Goal: Register for event/course

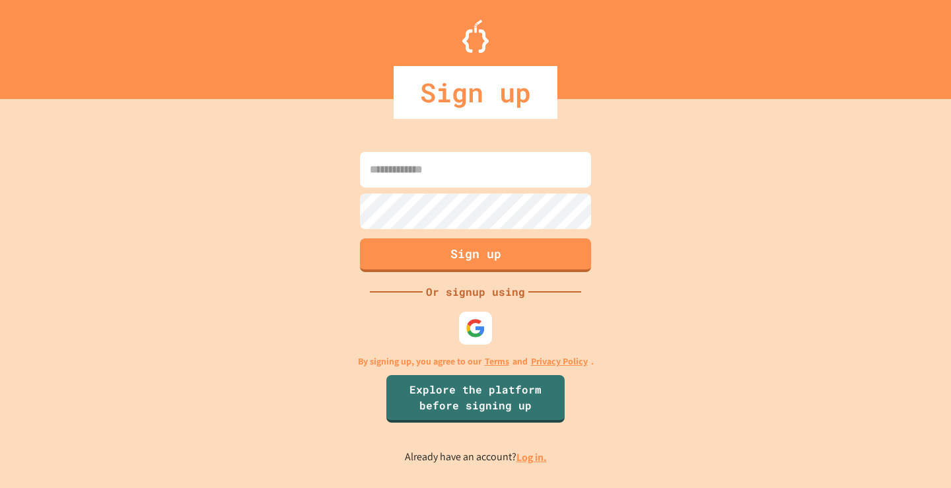
click at [424, 156] on input at bounding box center [475, 170] width 231 height 36
type input "**********"
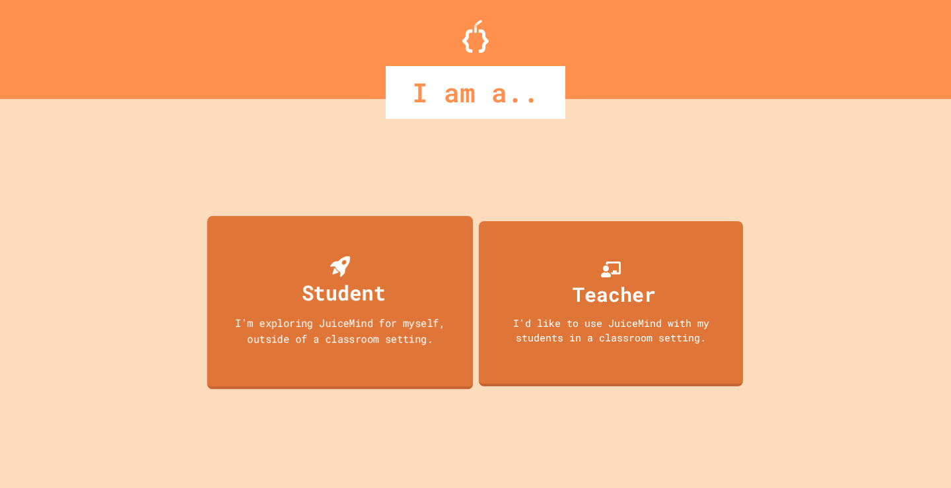
click at [370, 302] on div "Student" at bounding box center [344, 292] width 84 height 31
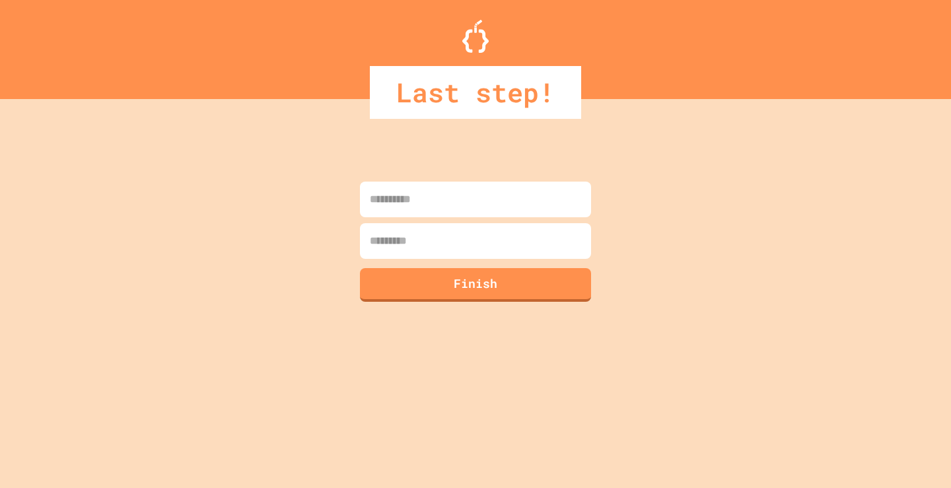
click at [530, 204] on input at bounding box center [475, 200] width 231 height 36
type input "******"
click at [511, 244] on input at bounding box center [475, 241] width 231 height 36
type input "*********"
click at [481, 277] on button "Finish" at bounding box center [476, 283] width 236 height 34
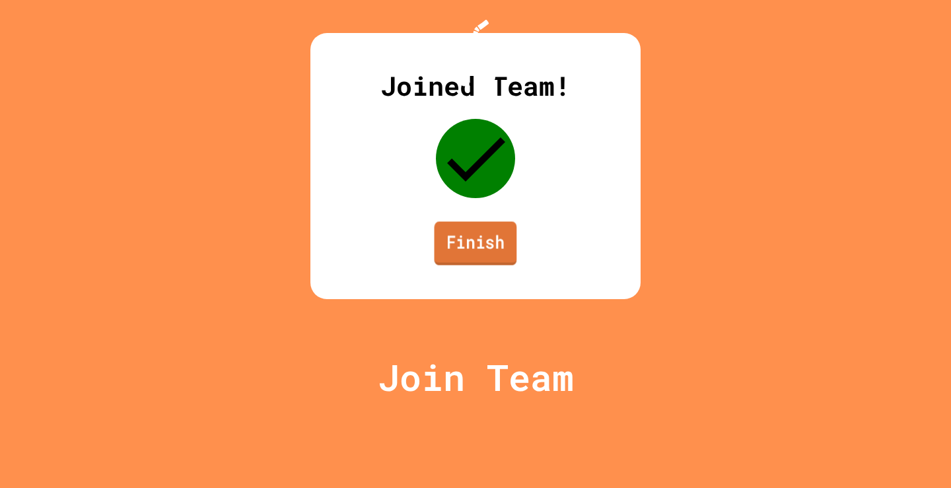
click at [453, 265] on link "Finish" at bounding box center [475, 244] width 83 height 44
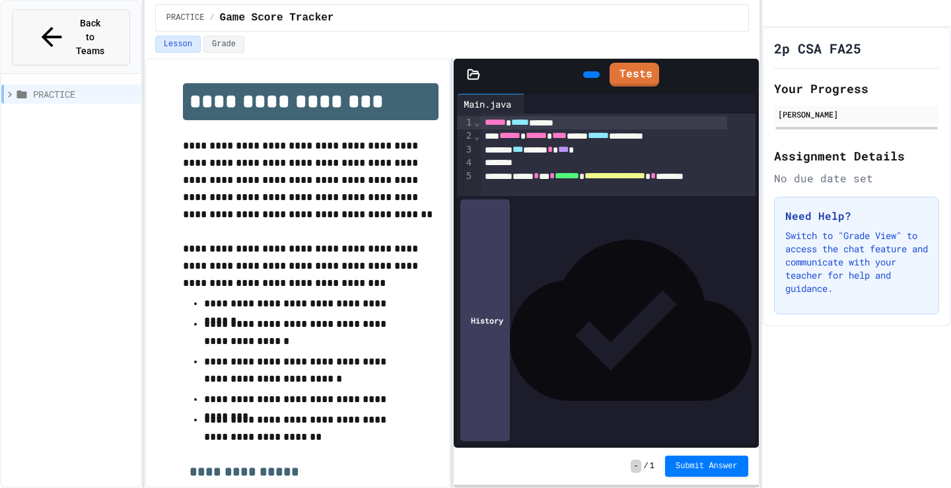
click at [93, 24] on span "Back to Teams" at bounding box center [90, 38] width 31 height 42
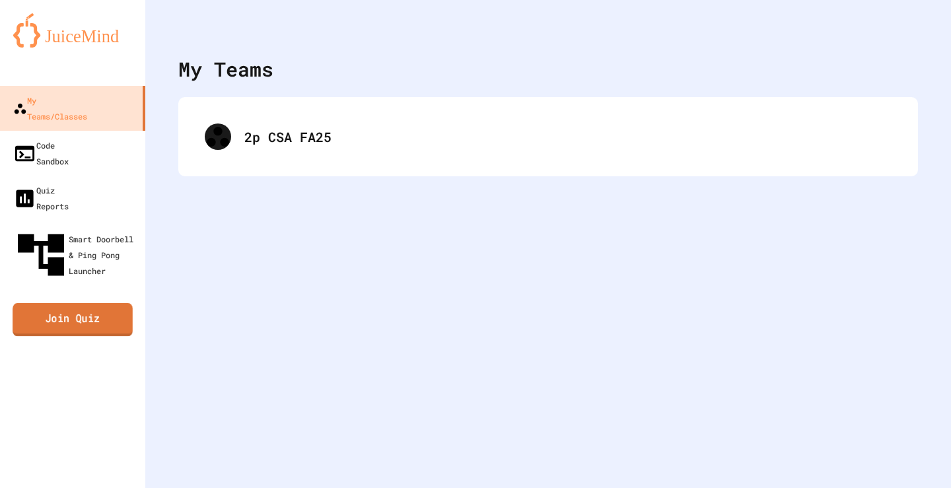
click at [89, 303] on link "Join Quiz" at bounding box center [73, 319] width 120 height 33
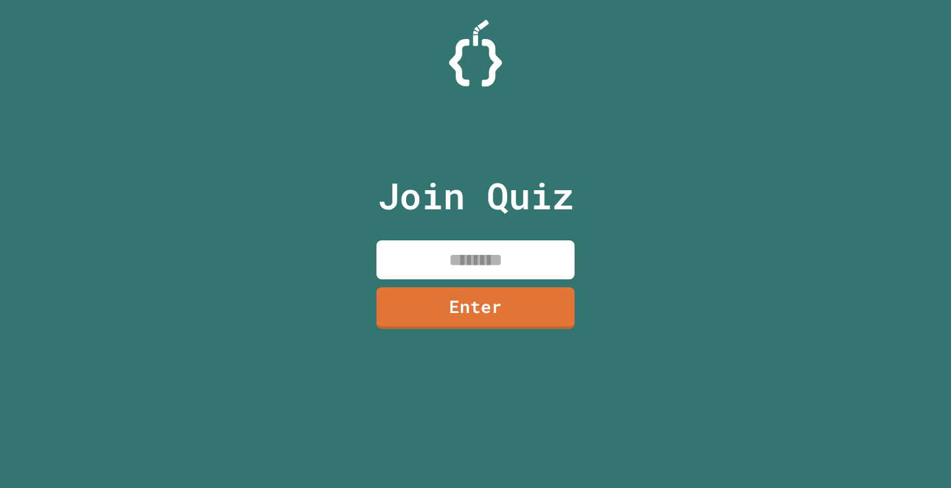
click at [452, 280] on div "Join Quiz Enter" at bounding box center [475, 244] width 222 height 422
click at [467, 248] on input at bounding box center [475, 259] width 198 height 39
type input "********"
click at [463, 316] on link "Enter" at bounding box center [476, 307] width 192 height 44
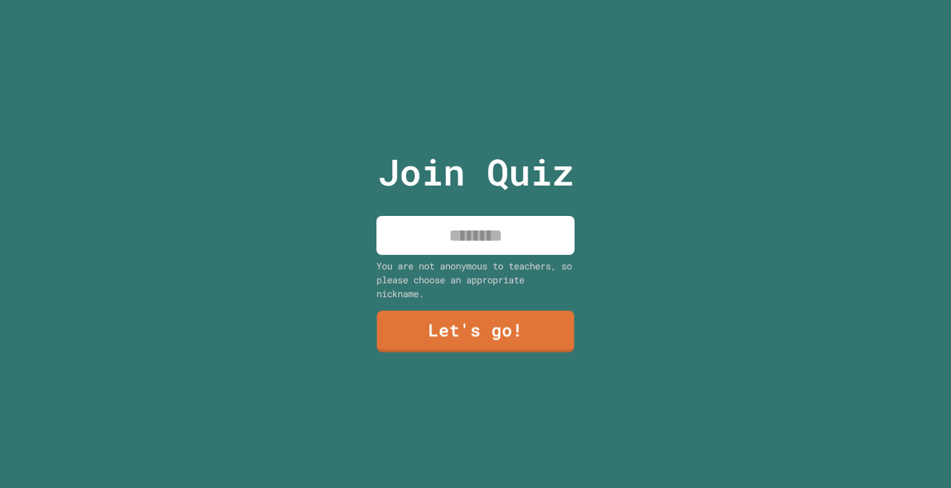
click at [475, 208] on div "Join Quiz You are not anonymous to teachers, so please choose an appropriate ni…" at bounding box center [475, 244] width 222 height 488
click at [486, 231] on input at bounding box center [475, 235] width 198 height 39
type input "******"
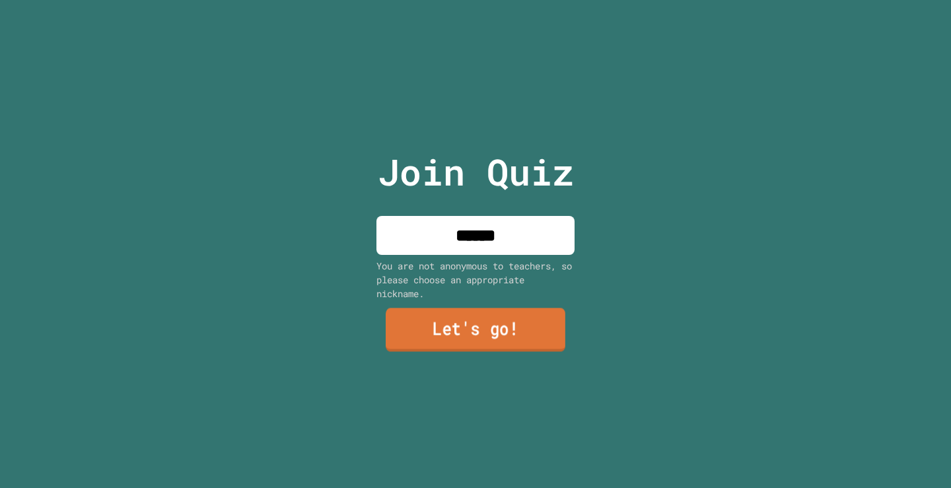
click at [493, 337] on link "Let's go!" at bounding box center [475, 330] width 180 height 44
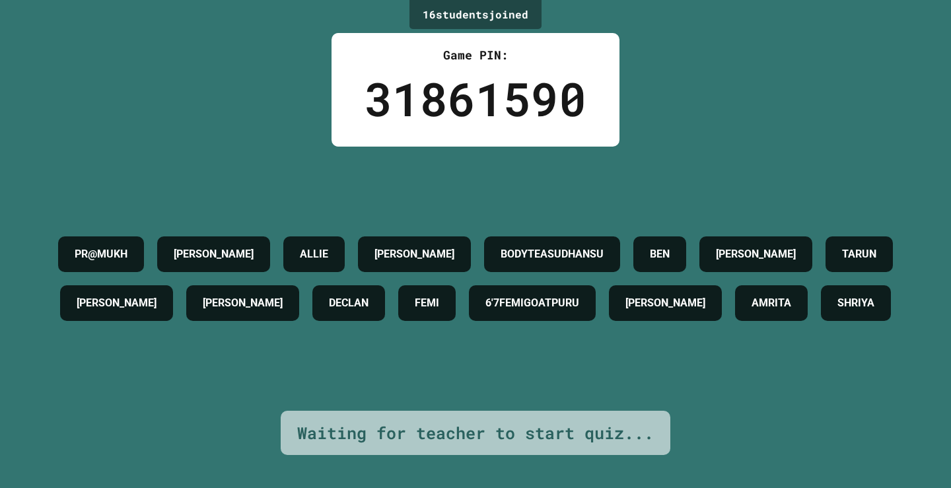
click at [505, 425] on div "Waiting for teacher to start quiz..." at bounding box center [475, 432] width 356 height 25
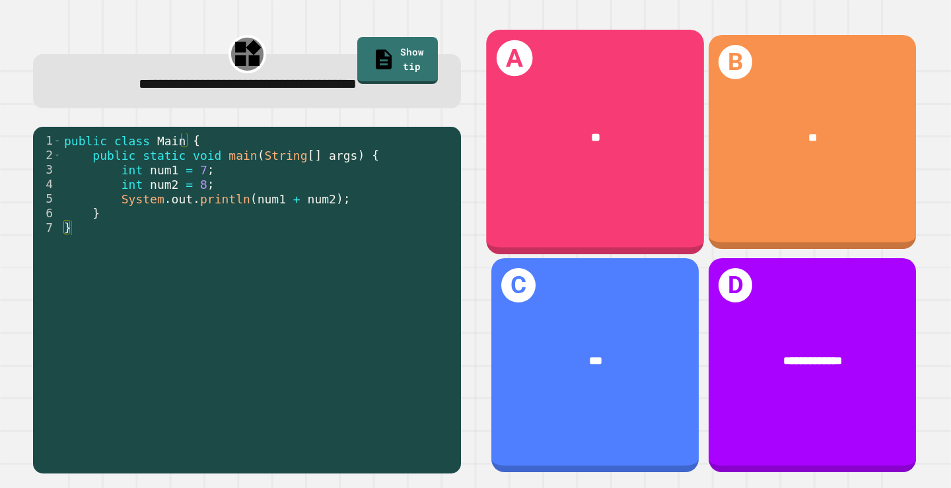
click at [564, 106] on div "**" at bounding box center [595, 138] width 218 height 65
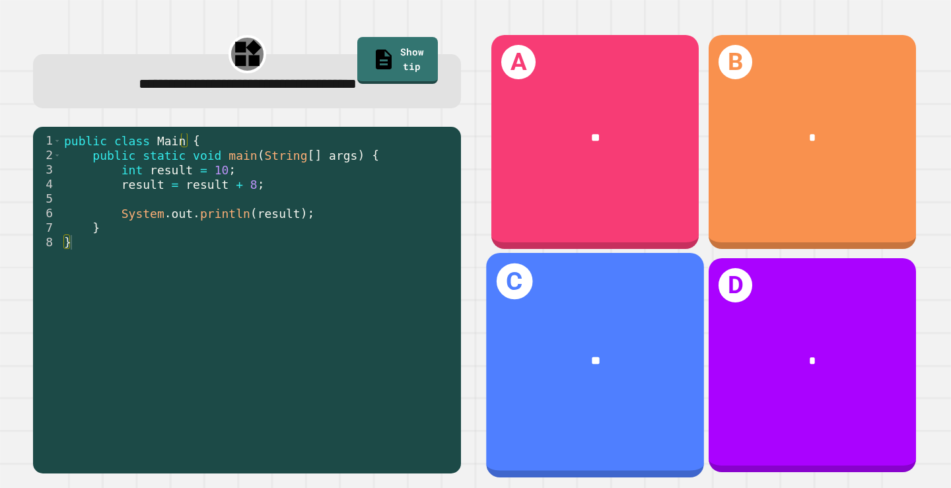
click at [636, 337] on div "**" at bounding box center [595, 361] width 218 height 65
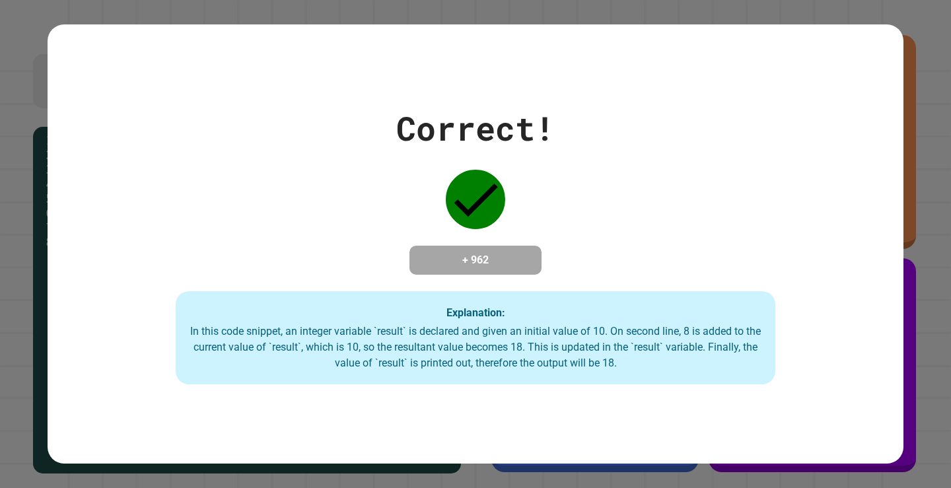
click at [610, 337] on div "In this code snippet, an integer variable `result` is declared and given an ini…" at bounding box center [475, 347] width 572 height 48
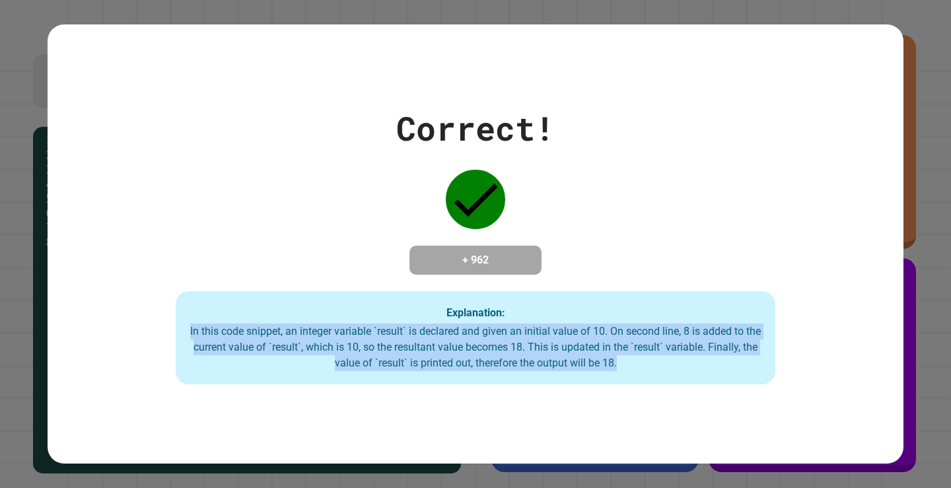
click at [610, 337] on div "In this code snippet, an integer variable `result` is declared and given an ini…" at bounding box center [475, 347] width 572 height 48
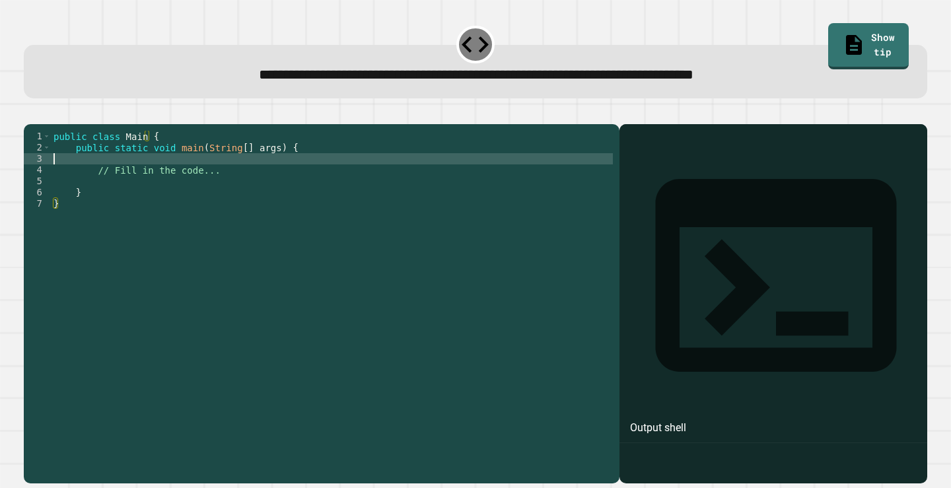
click at [310, 183] on div "public class Main { public static void main ( String [ ] args ) { // Fill in th…" at bounding box center [332, 288] width 562 height 314
type textarea "**********"
click at [30, 113] on button "button" at bounding box center [30, 113] width 0 height 0
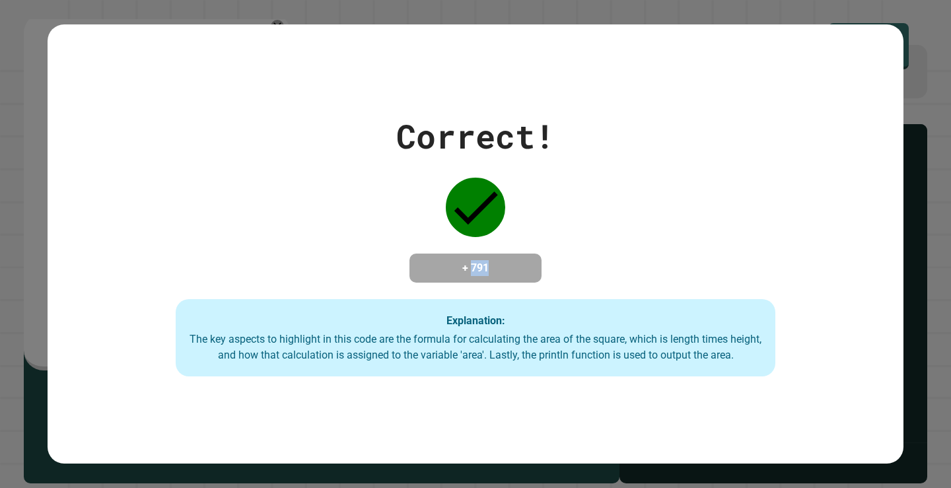
drag, startPoint x: 465, startPoint y: 273, endPoint x: 504, endPoint y: 272, distance: 39.6
click at [504, 272] on h4 "+ 791" at bounding box center [475, 268] width 106 height 16
click at [506, 267] on h4 "+ 791" at bounding box center [475, 268] width 106 height 16
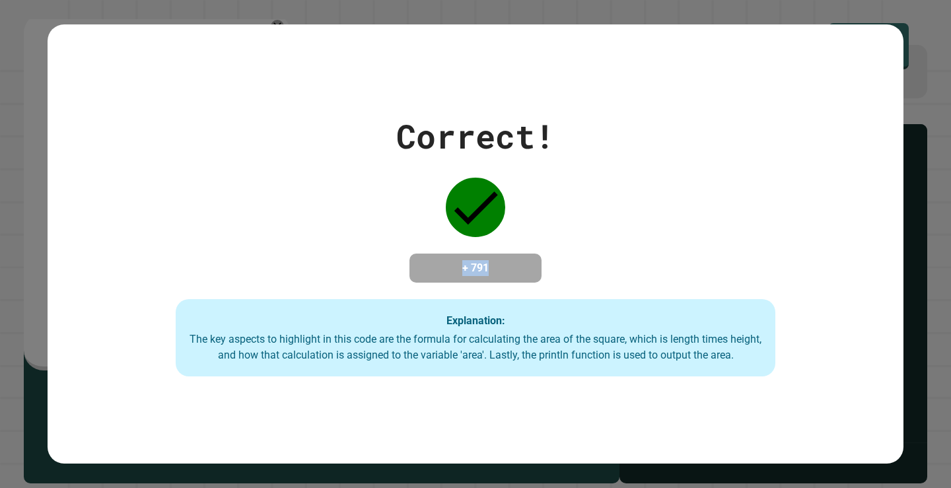
click at [506, 267] on h4 "+ 791" at bounding box center [475, 268] width 106 height 16
click at [457, 264] on h4 "+ 791" at bounding box center [475, 268] width 106 height 16
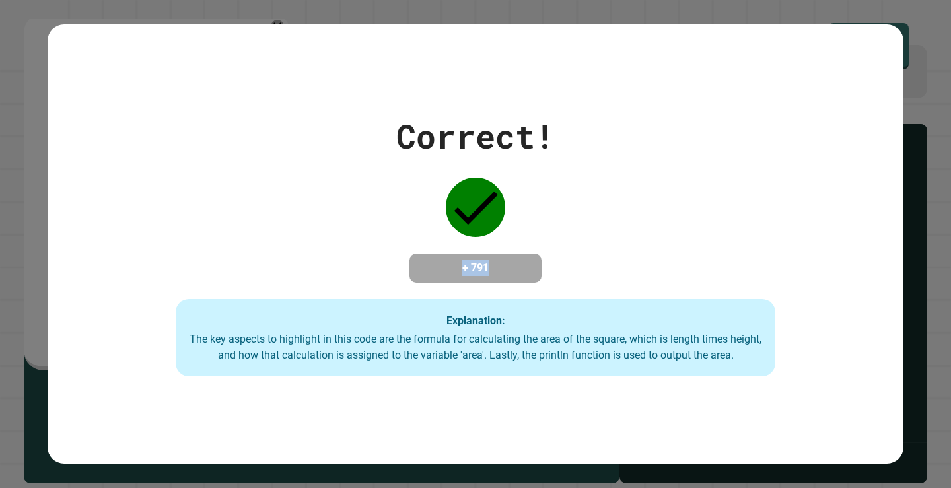
click at [457, 264] on h4 "+ 791" at bounding box center [475, 268] width 106 height 16
drag, startPoint x: 463, startPoint y: 259, endPoint x: 465, endPoint y: 268, distance: 8.8
click at [465, 268] on h4 "+ 791" at bounding box center [475, 268] width 106 height 16
drag, startPoint x: 465, startPoint y: 268, endPoint x: 493, endPoint y: 266, distance: 28.5
click at [493, 266] on h4 "+ 791" at bounding box center [475, 268] width 106 height 16
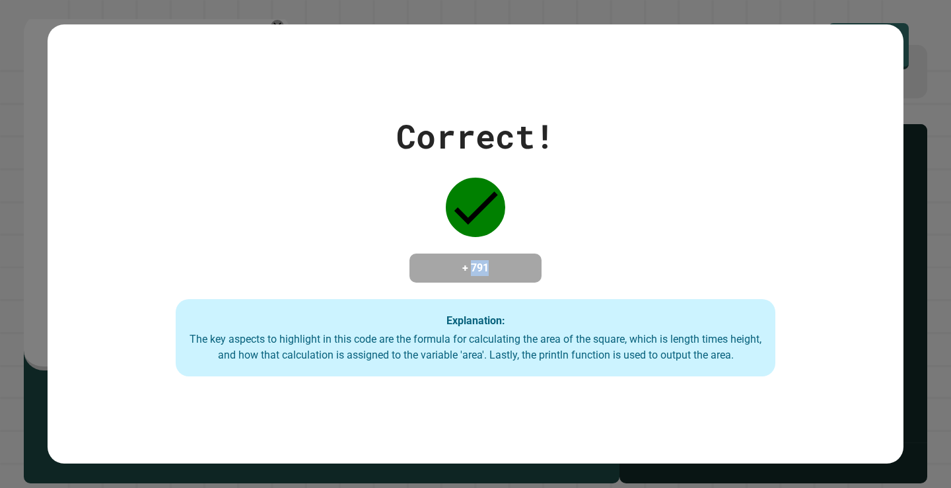
click at [493, 266] on h4 "+ 791" at bounding box center [475, 268] width 106 height 16
click at [493, 277] on div "+ 791" at bounding box center [475, 267] width 132 height 29
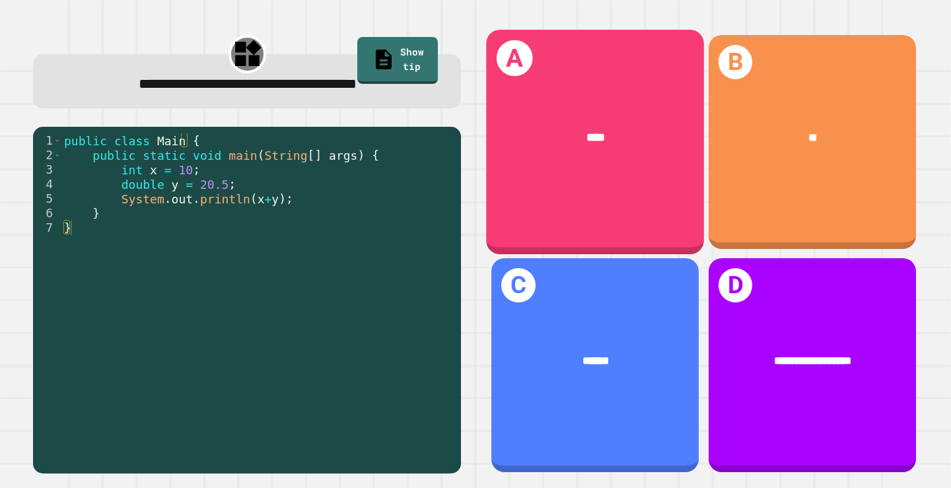
click at [625, 138] on div "****" at bounding box center [595, 138] width 170 height 18
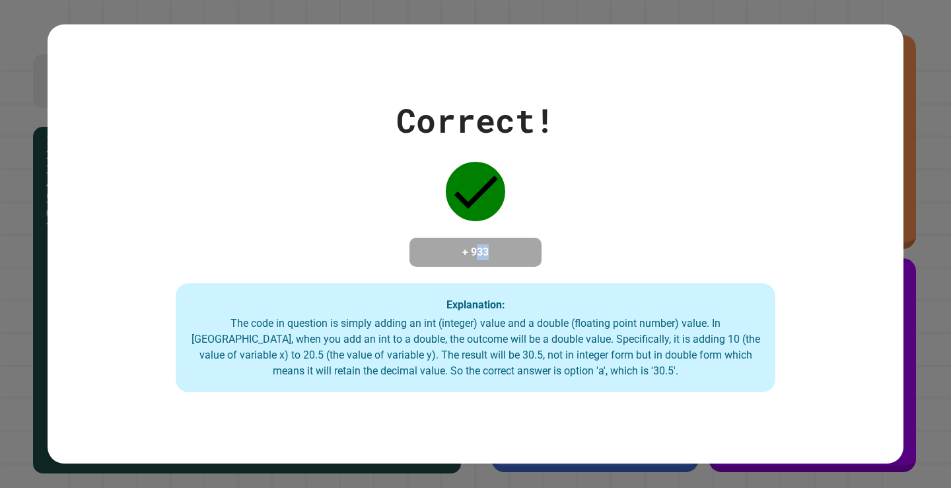
drag, startPoint x: 467, startPoint y: 250, endPoint x: 498, endPoint y: 252, distance: 31.1
click at [498, 252] on h4 "+ 933" at bounding box center [475, 252] width 106 height 16
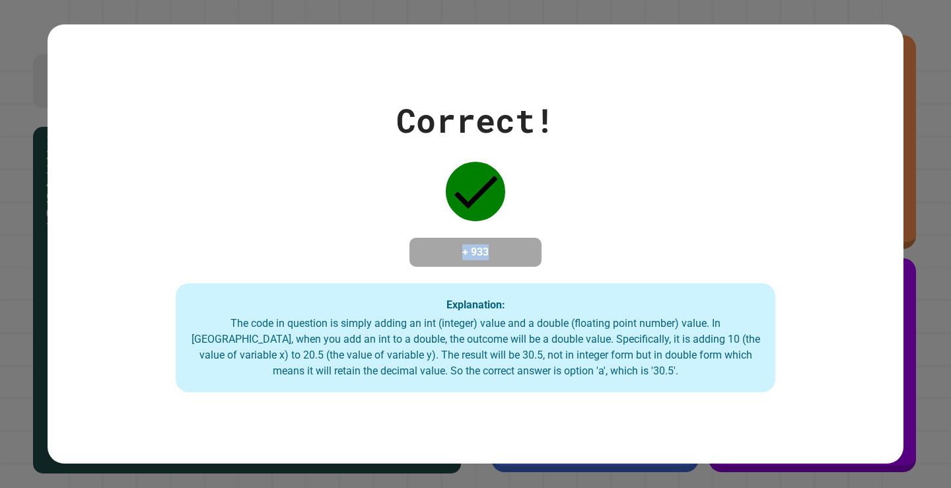
click at [498, 252] on h4 "+ 933" at bounding box center [475, 252] width 106 height 16
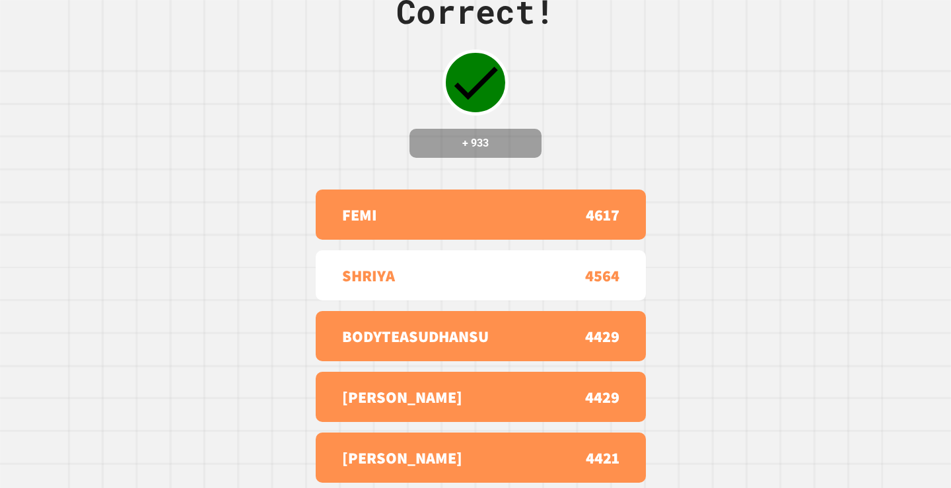
scroll to position [0, 0]
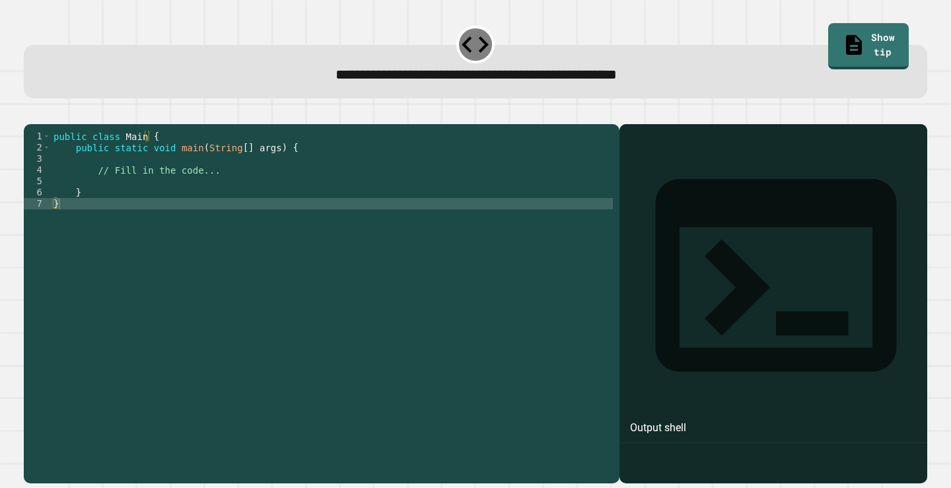
click at [198, 174] on div "public class Main { public static void main ( String [ ] args ) { // Fill in th…" at bounding box center [332, 288] width 562 height 314
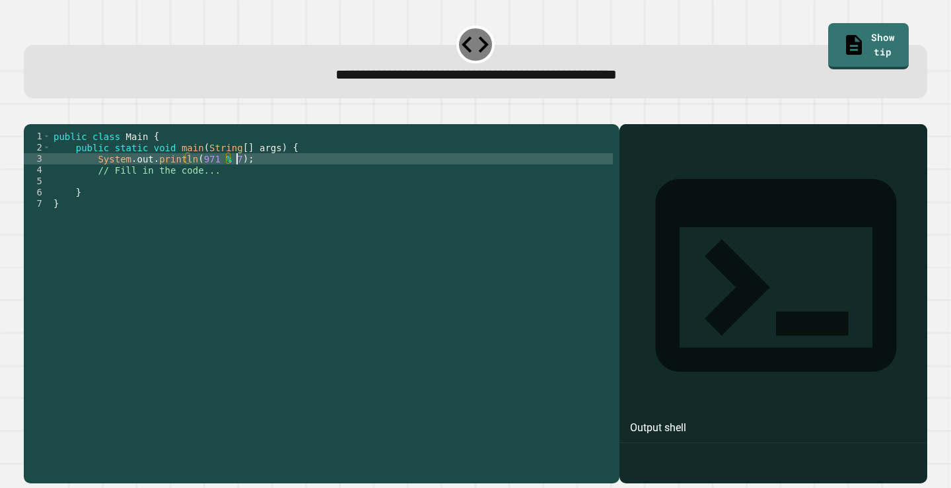
scroll to position [0, 12]
type textarea "**********"
click at [57, 124] on div at bounding box center [475, 116] width 903 height 16
click at [30, 113] on icon "button" at bounding box center [30, 113] width 0 height 0
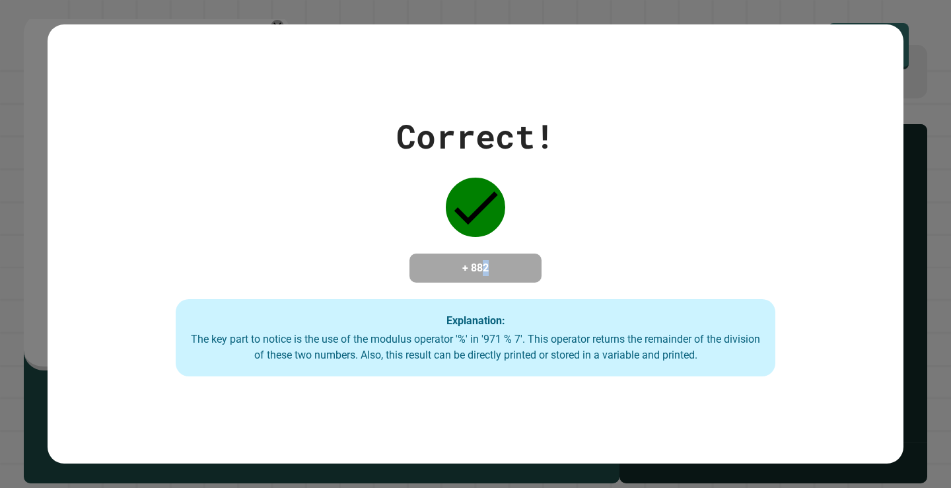
drag, startPoint x: 479, startPoint y: 265, endPoint x: 491, endPoint y: 266, distance: 12.6
click at [491, 266] on h4 "+ 882" at bounding box center [475, 268] width 106 height 16
click at [495, 268] on h4 "+ 882" at bounding box center [475, 268] width 106 height 16
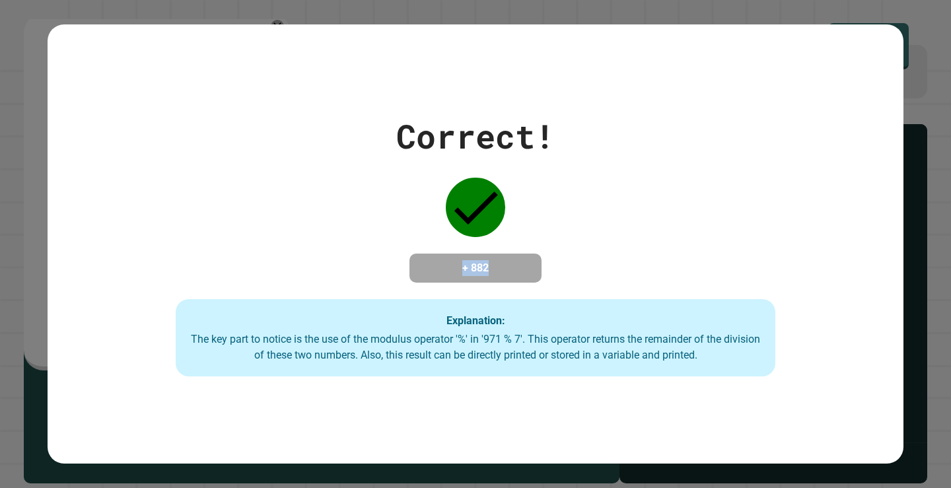
click at [495, 269] on h4 "+ 882" at bounding box center [475, 268] width 106 height 16
click at [471, 260] on h4 "+ 882" at bounding box center [475, 268] width 106 height 16
click at [483, 262] on h4 "+ 882" at bounding box center [475, 268] width 106 height 16
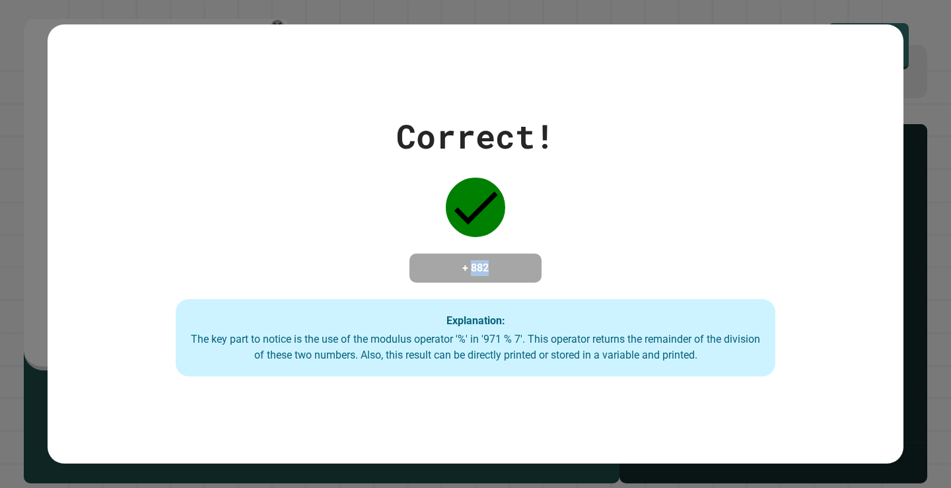
click at [483, 262] on h4 "+ 882" at bounding box center [475, 268] width 106 height 16
drag, startPoint x: 457, startPoint y: 267, endPoint x: 500, endPoint y: 283, distance: 45.7
click at [500, 283] on div "Correct! + 882 Explanation: The key part to notice is the use of the modulus op…" at bounding box center [475, 244] width 855 height 265
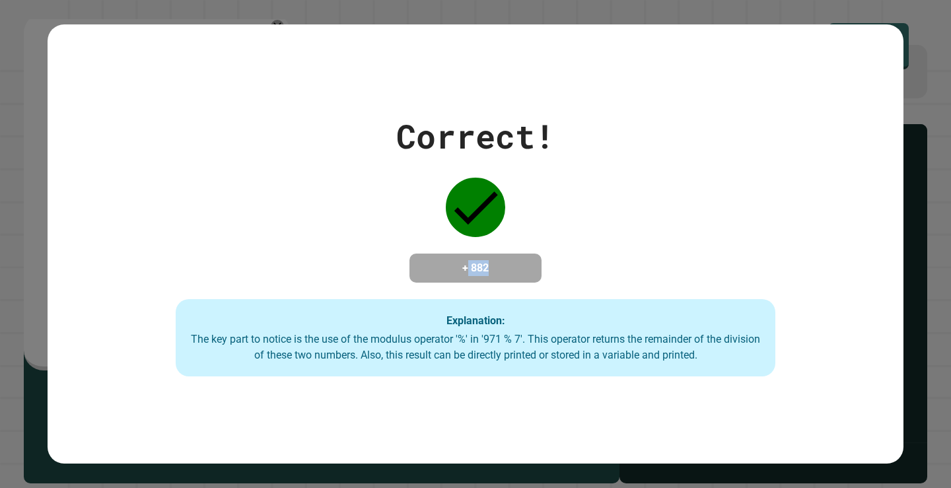
click at [504, 260] on h4 "+ 882" at bounding box center [475, 268] width 106 height 16
drag, startPoint x: 504, startPoint y: 256, endPoint x: 512, endPoint y: 275, distance: 20.7
click at [512, 275] on h4 "+ 882" at bounding box center [475, 268] width 106 height 16
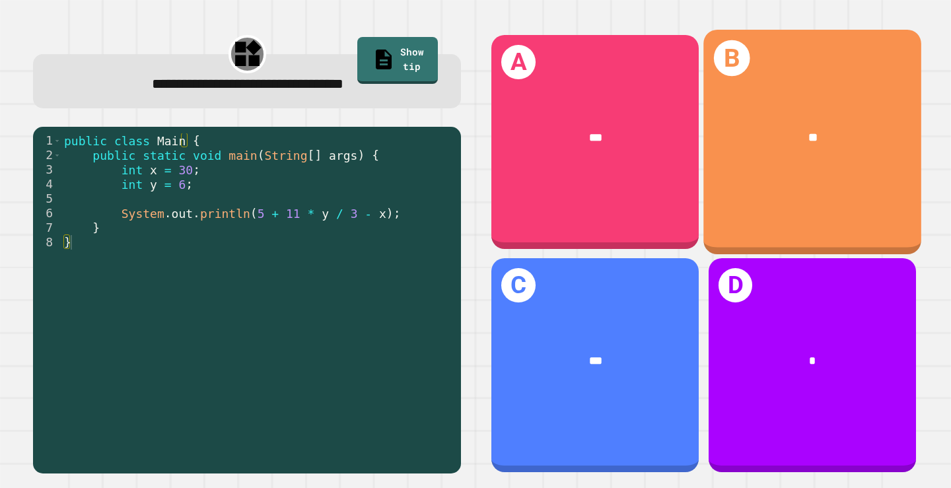
click at [749, 164] on div "**" at bounding box center [812, 138] width 218 height 65
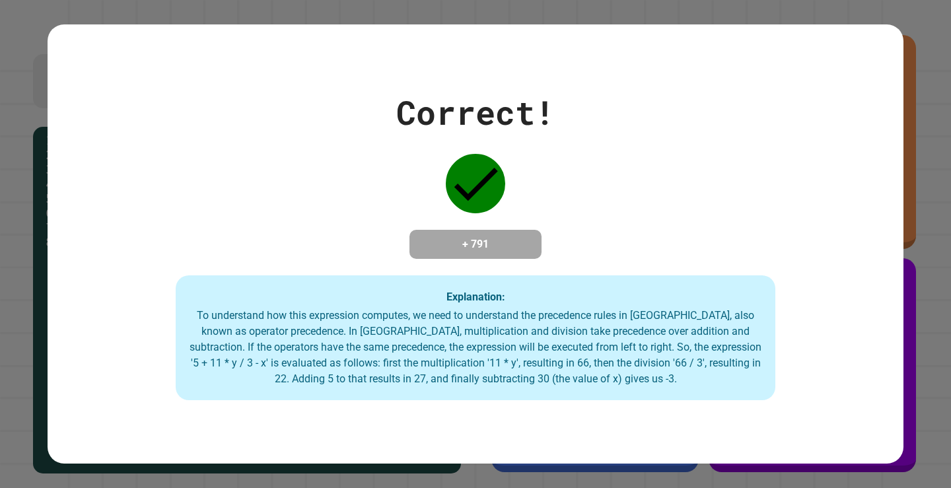
click at [554, 357] on div "To understand how this expression computes, we need to understand the precedenc…" at bounding box center [475, 347] width 572 height 79
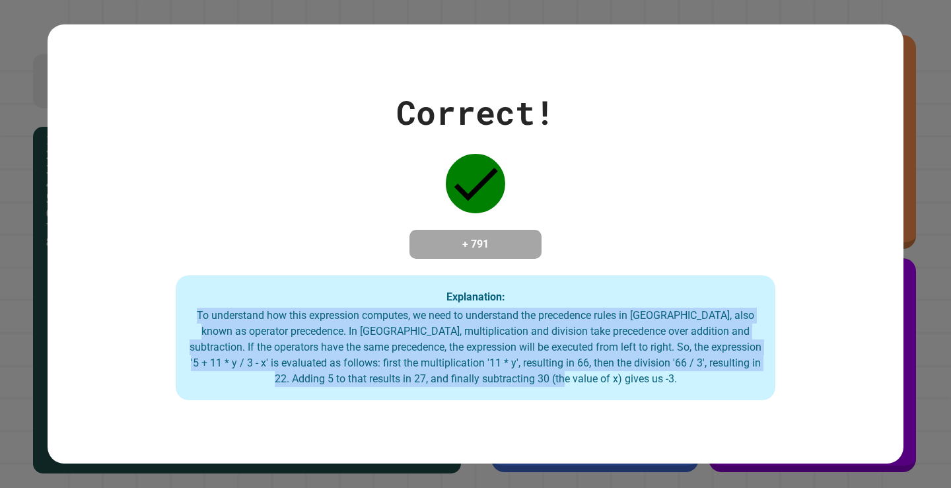
click at [554, 357] on div "To understand how this expression computes, we need to understand the precedenc…" at bounding box center [475, 347] width 572 height 79
click at [638, 393] on div "Explanation: To understand how this expression computes, we need to understand …" at bounding box center [475, 337] width 599 height 125
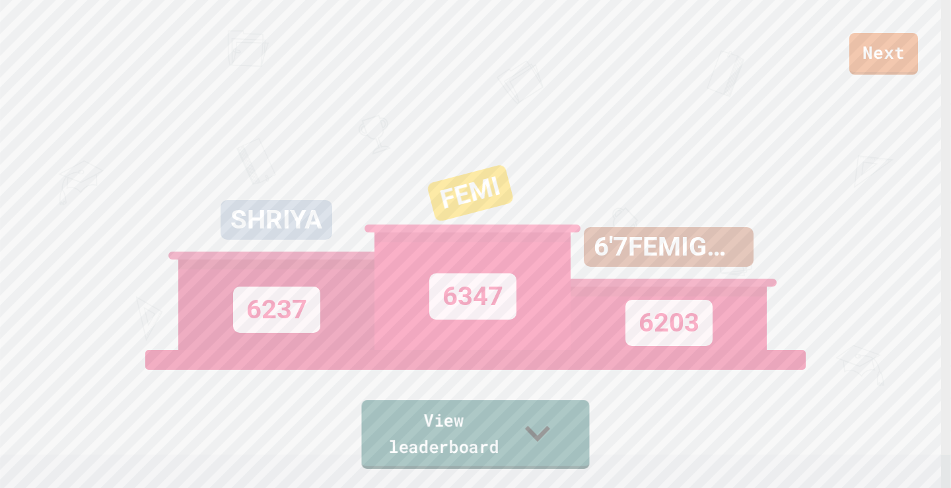
click at [519, 422] on link "View leaderboard" at bounding box center [475, 434] width 228 height 69
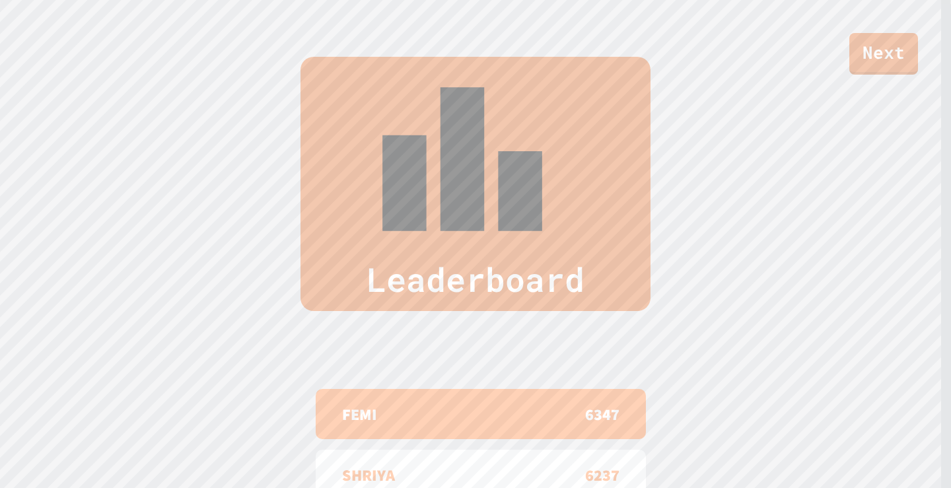
scroll to position [550, 0]
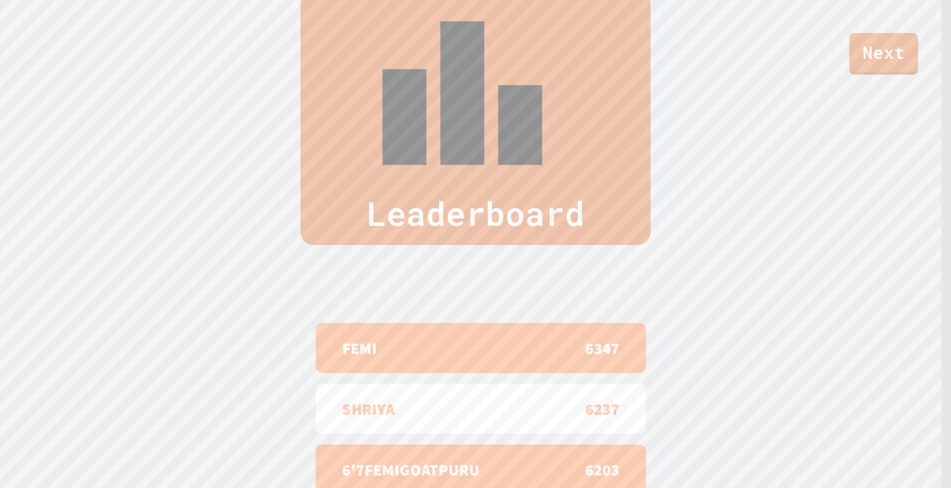
click at [36, 304] on div "Leaderboard FEMI 6347 SHRIYA 6237 6'7FEMIGOATPURU 6203 [PERSON_NAME] 6202 BODYT…" at bounding box center [475, 306] width 951 height 736
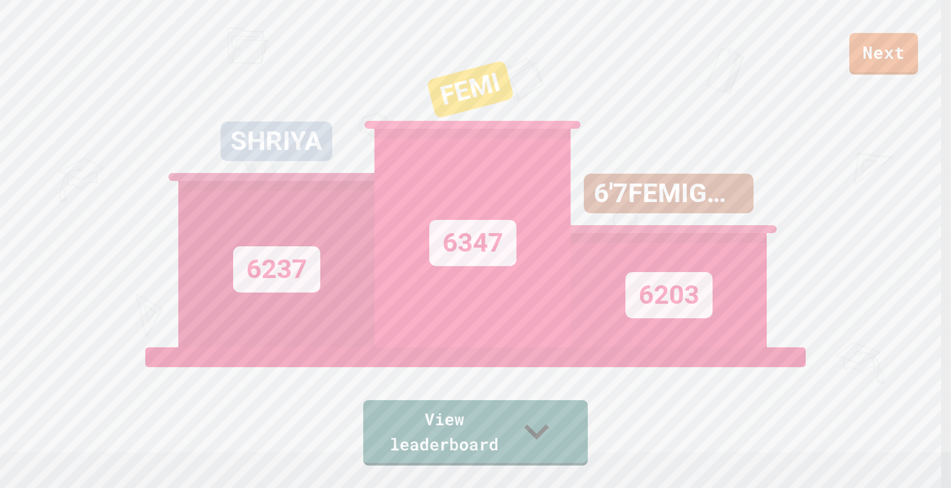
scroll to position [0, 0]
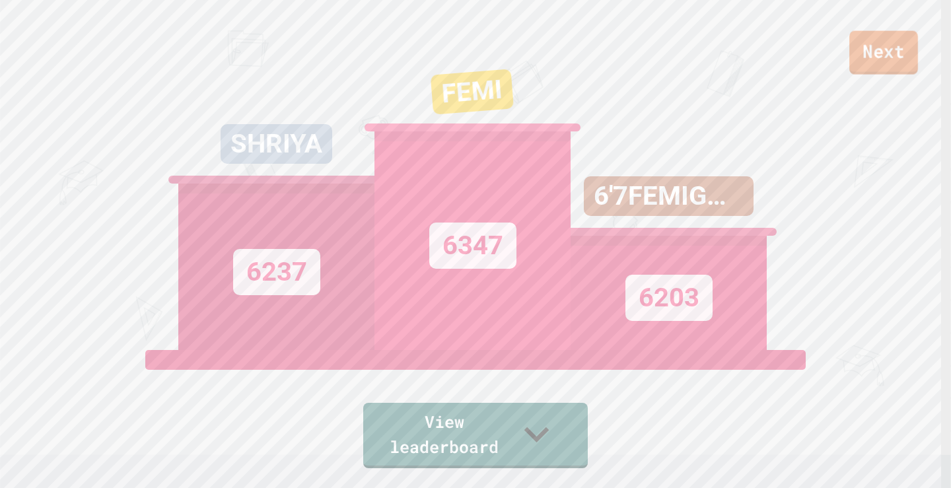
click at [871, 61] on link "Next" at bounding box center [883, 53] width 69 height 44
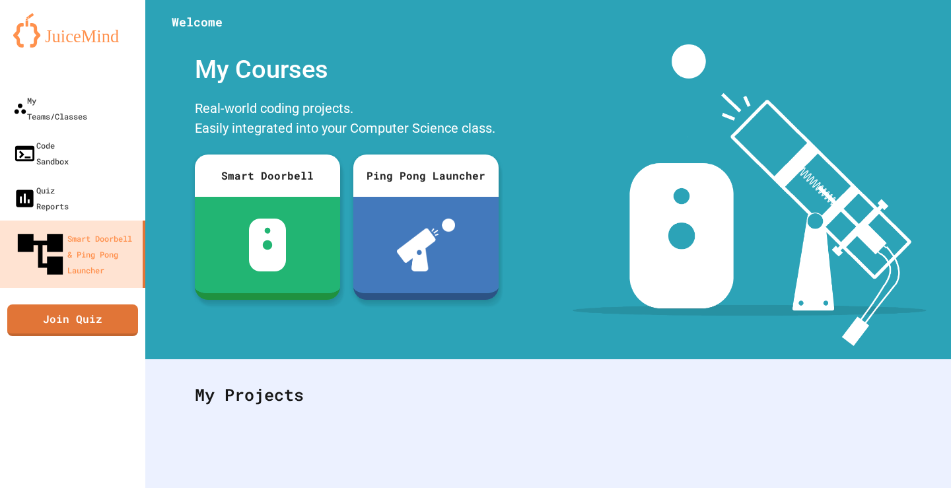
click at [270, 128] on div "Real-world coding projects. Easily integrated into your Computer Science class." at bounding box center [346, 120] width 317 height 50
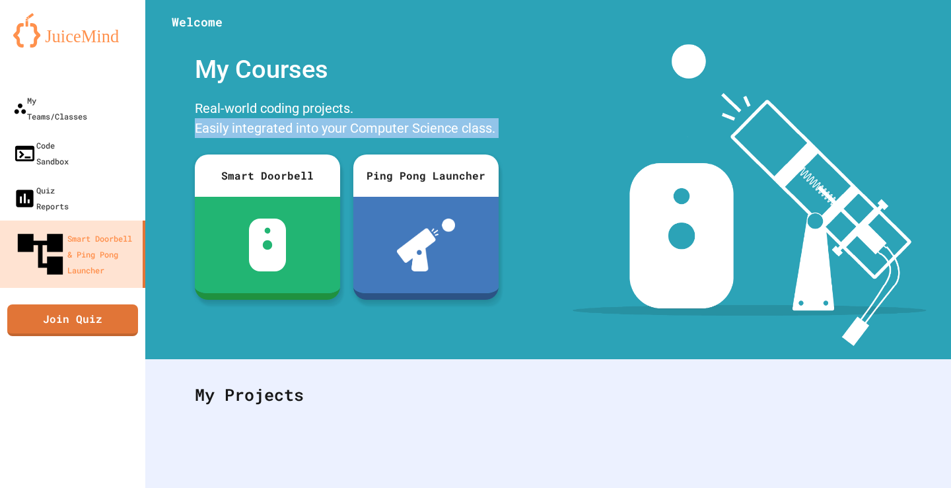
click at [270, 128] on div "Real-world coding projects. Easily integrated into your Computer Science class." at bounding box center [346, 120] width 317 height 50
